Goal: Task Accomplishment & Management: Use online tool/utility

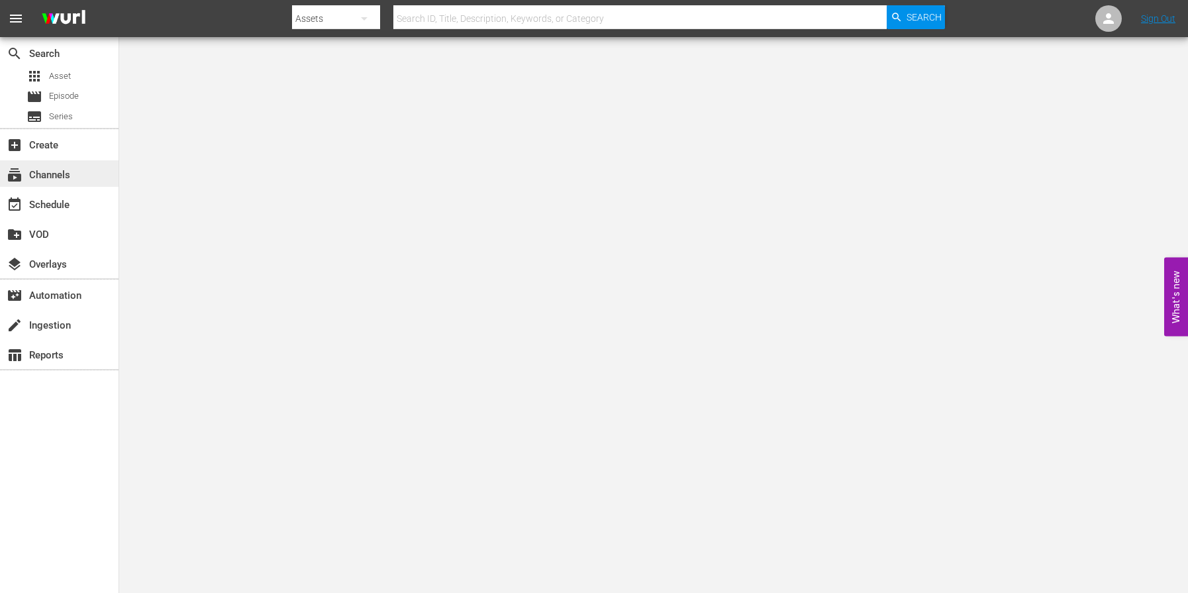
click at [37, 173] on div "subscriptions Channels" at bounding box center [37, 173] width 74 height 12
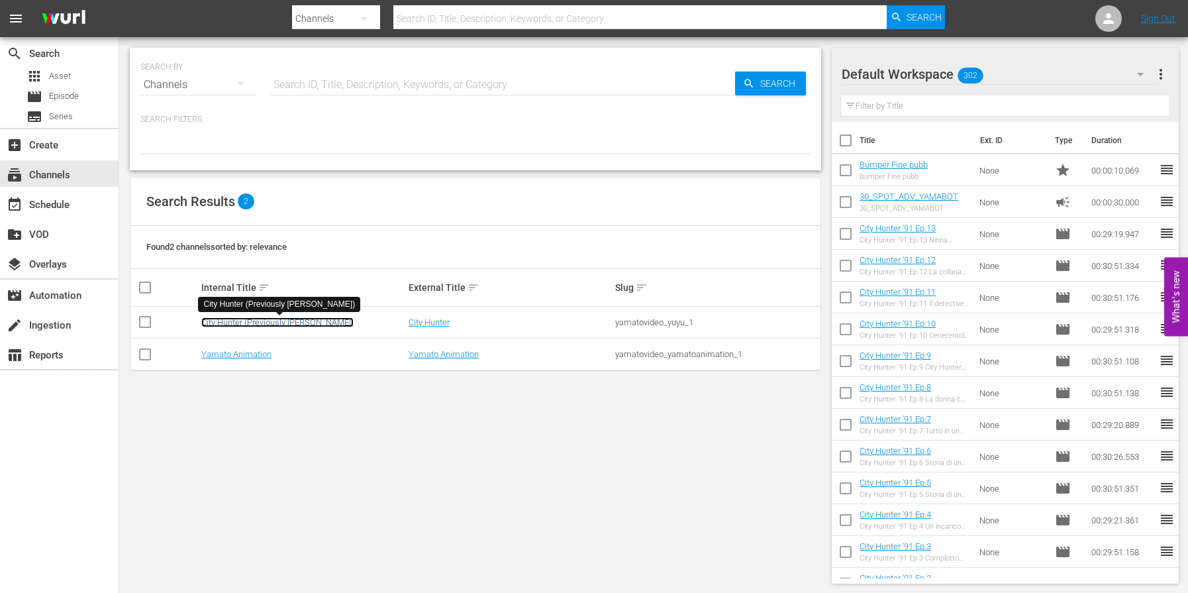
click at [224, 327] on link "City Hunter (Previously YU YU)" at bounding box center [277, 322] width 152 height 10
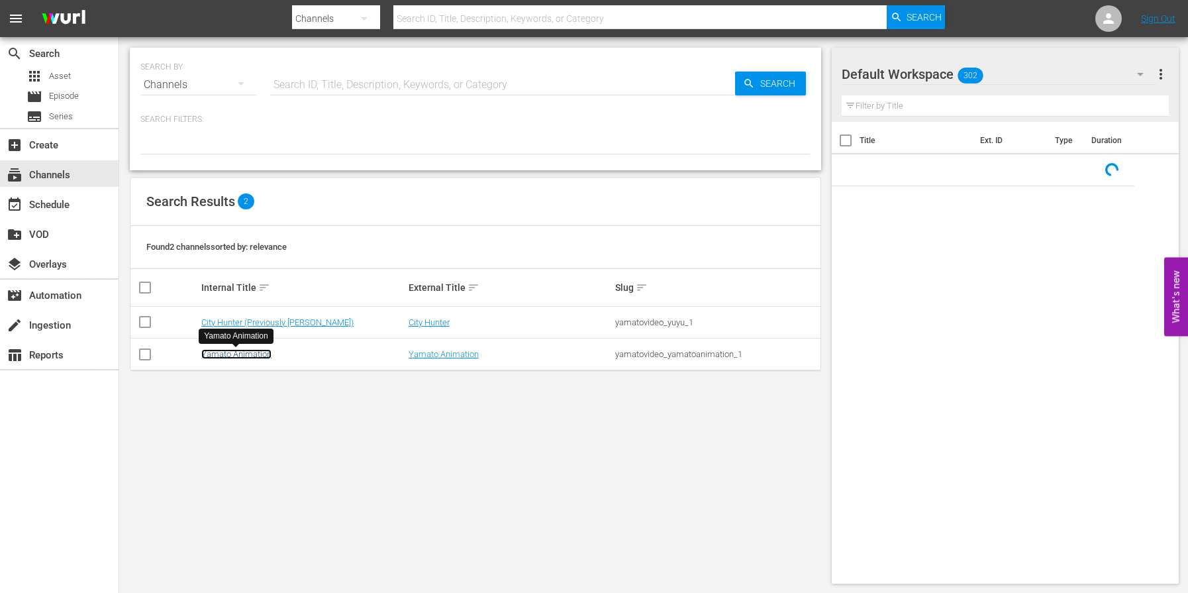
click at [245, 352] on link "Yamato Animation" at bounding box center [236, 354] width 70 height 10
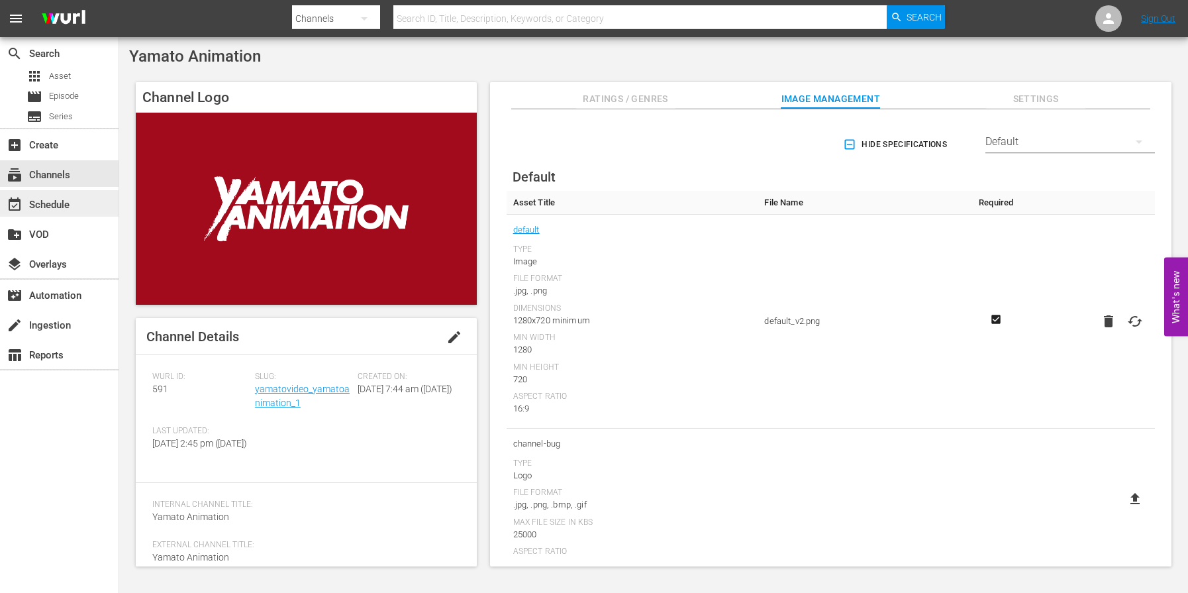
click at [56, 197] on div "event_available Schedule" at bounding box center [37, 203] width 74 height 12
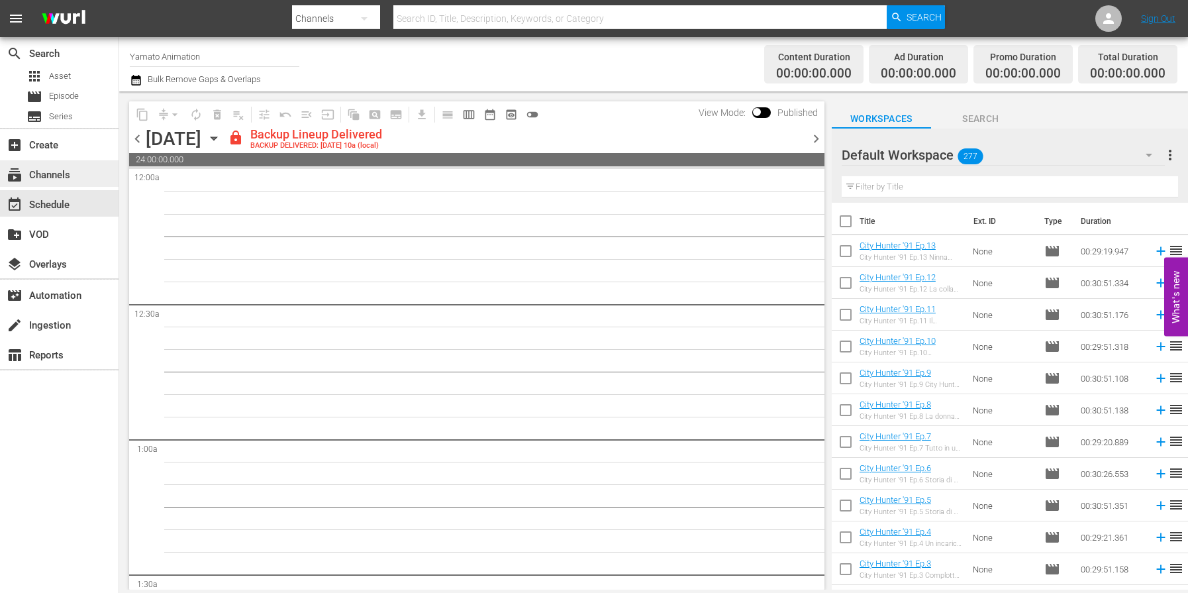
click at [36, 172] on div "subscriptions Channels" at bounding box center [37, 173] width 74 height 12
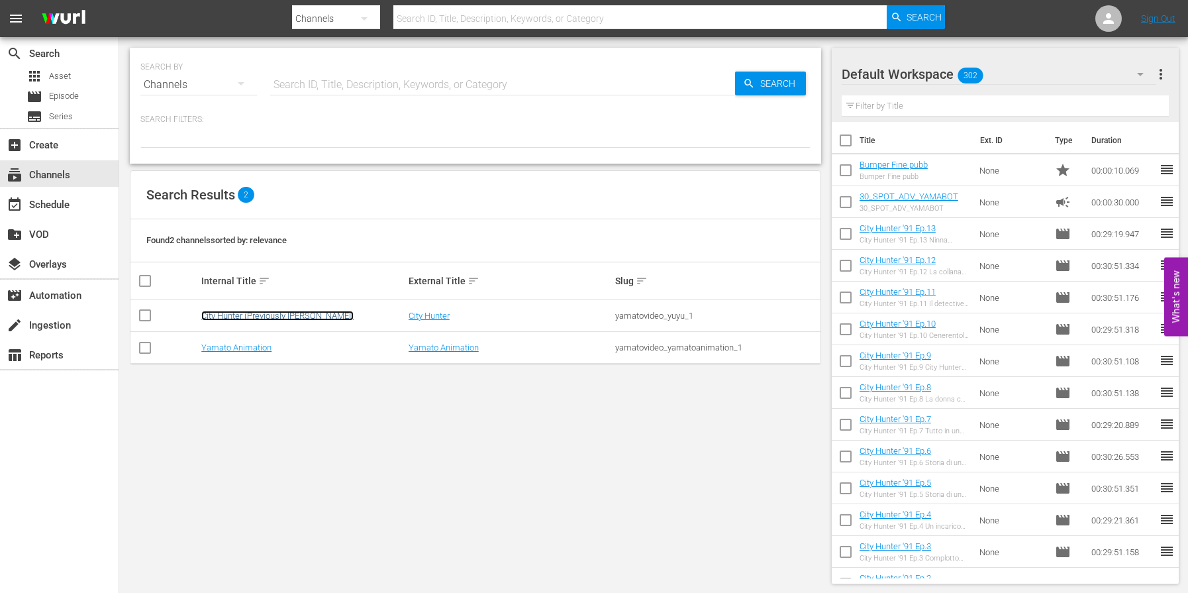
click at [277, 317] on link "City Hunter (Previously YU YU)" at bounding box center [277, 316] width 152 height 10
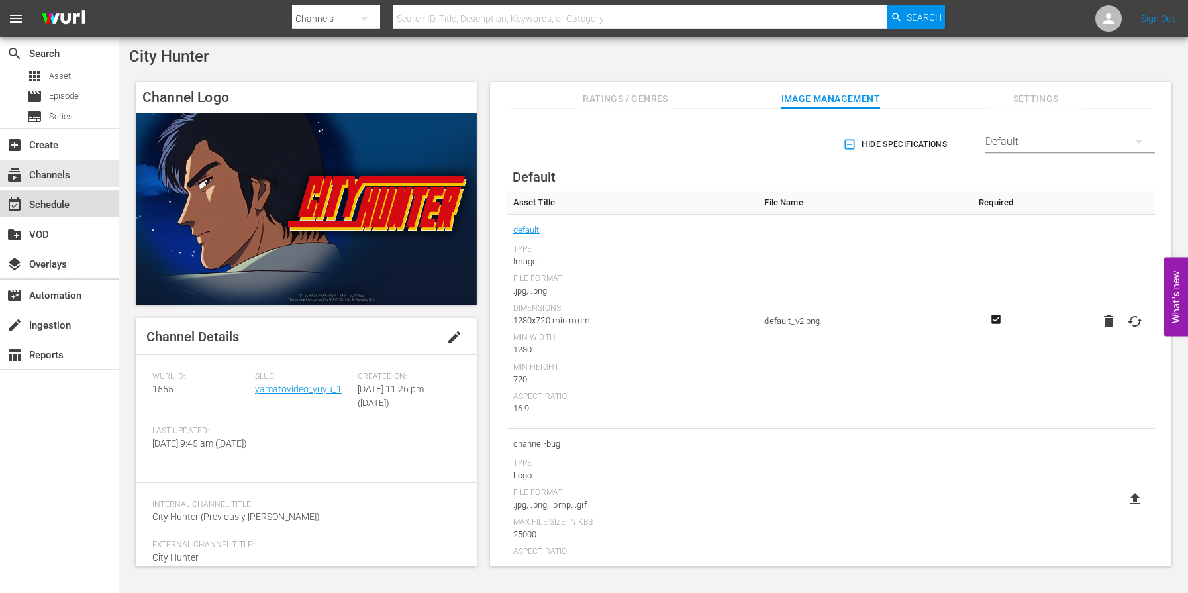
click at [50, 197] on div "event_available Schedule" at bounding box center [37, 203] width 74 height 12
